Goal: Check status: Check status

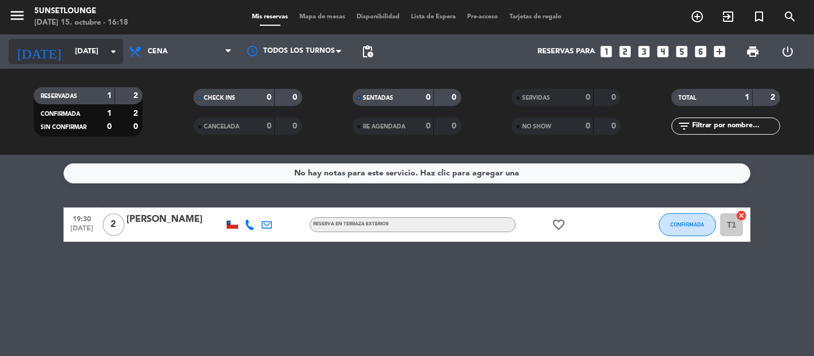
click at [108, 44] on input "[DATE]" at bounding box center [119, 51] width 100 height 21
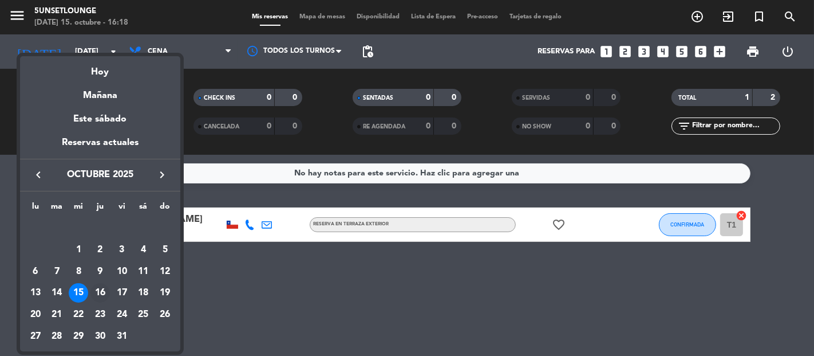
click at [103, 286] on div "16" at bounding box center [99, 292] width 19 height 19
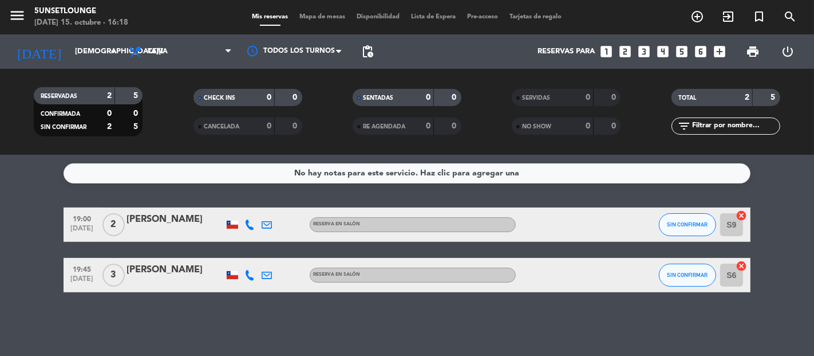
click at [184, 41] on span "Cena" at bounding box center [180, 51] width 115 height 25
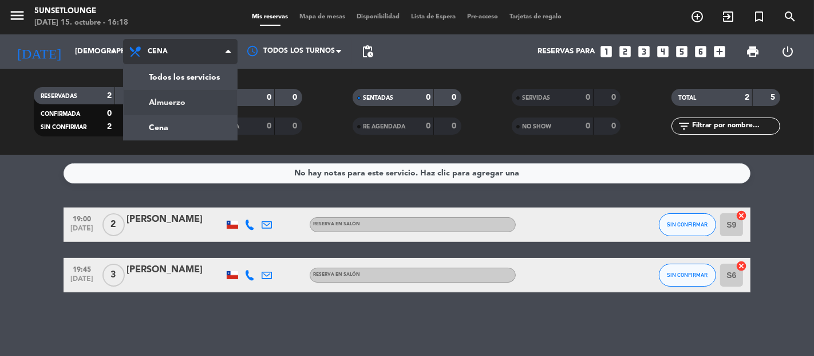
click at [169, 101] on div "menu 5unsetlounge [DATE] 15. octubre - 16:18 Mis reservas Mapa de mesas Disponi…" at bounding box center [407, 77] width 814 height 155
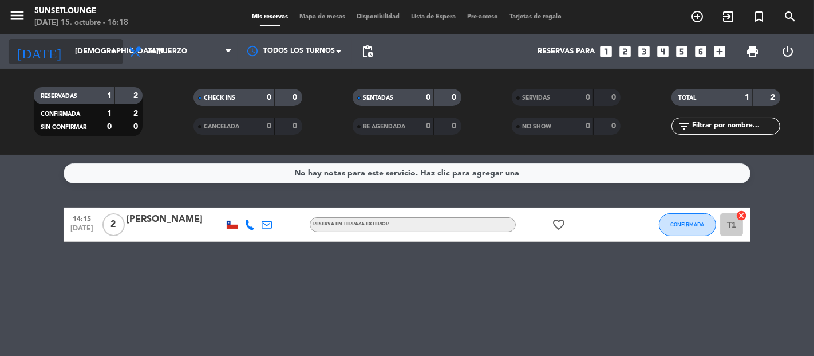
click at [98, 53] on input "[DEMOGRAPHIC_DATA][DATE]" at bounding box center [119, 51] width 100 height 21
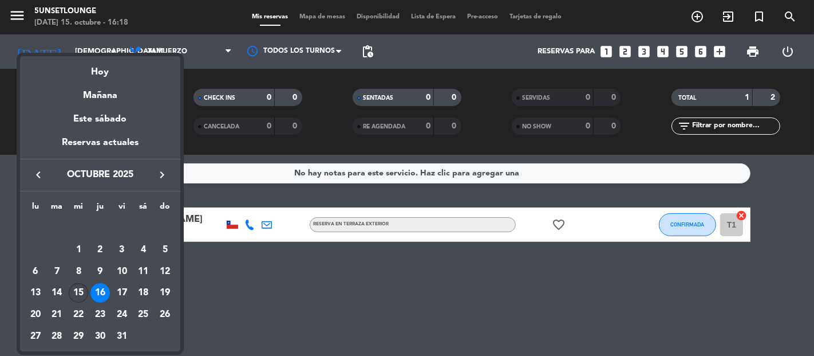
click at [86, 289] on div "15" at bounding box center [78, 292] width 19 height 19
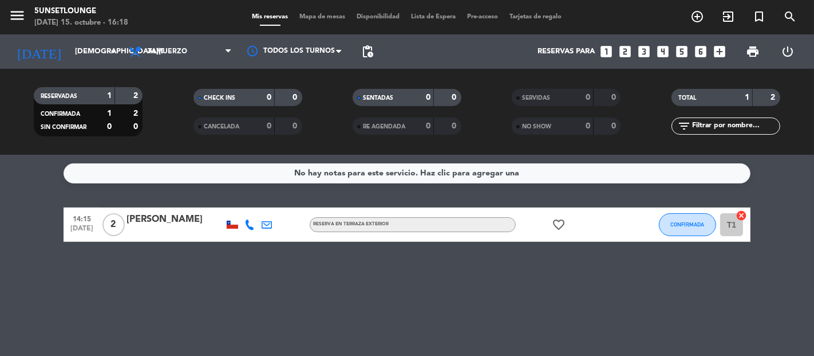
type input "[DATE]"
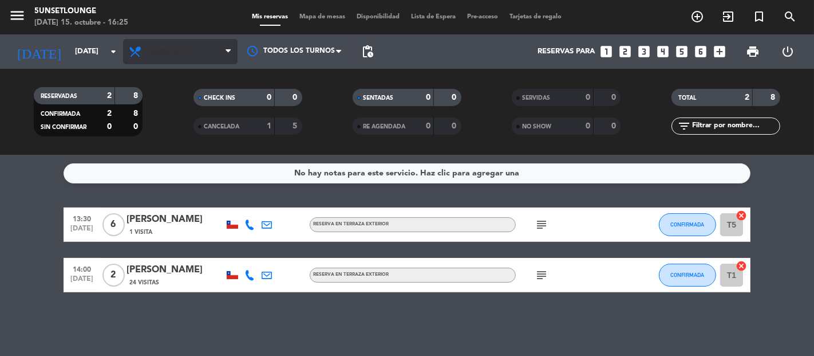
click at [168, 60] on span "Almuerzo" at bounding box center [180, 51] width 115 height 25
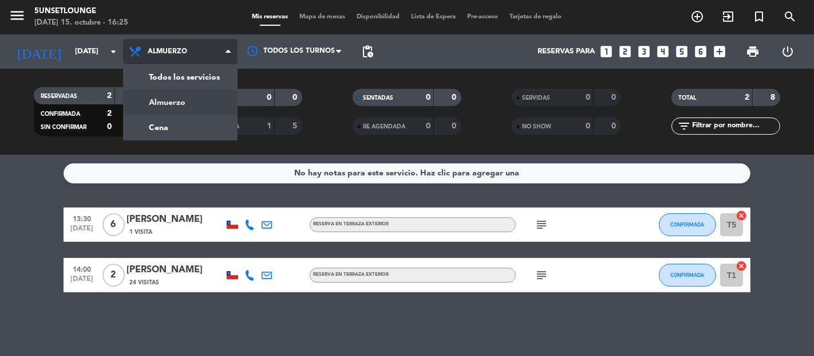
click at [144, 128] on div "menu 5unsetlounge [DATE] 15. octubre - 16:25 Mis reservas Mapa de mesas Disponi…" at bounding box center [407, 77] width 814 height 155
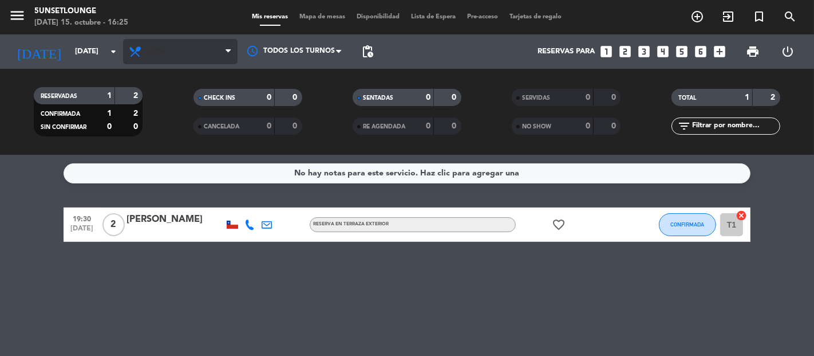
click at [172, 47] on span "Cena" at bounding box center [180, 51] width 115 height 25
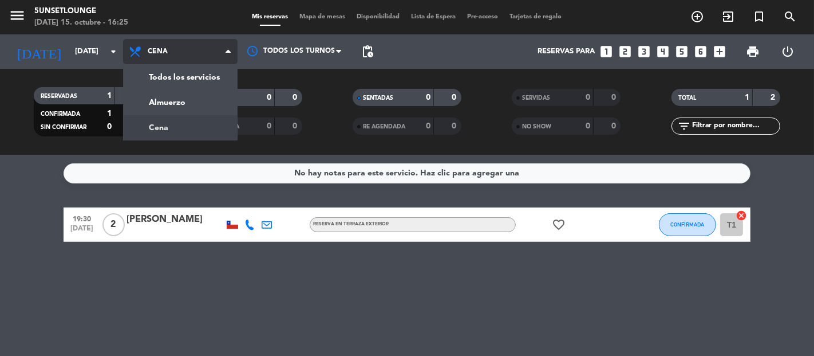
click at [135, 95] on div "menu 5unsetlounge [DATE] 15. octubre - 16:25 Mis reservas Mapa de mesas Disponi…" at bounding box center [407, 77] width 814 height 155
